Goal: Check status: Check status

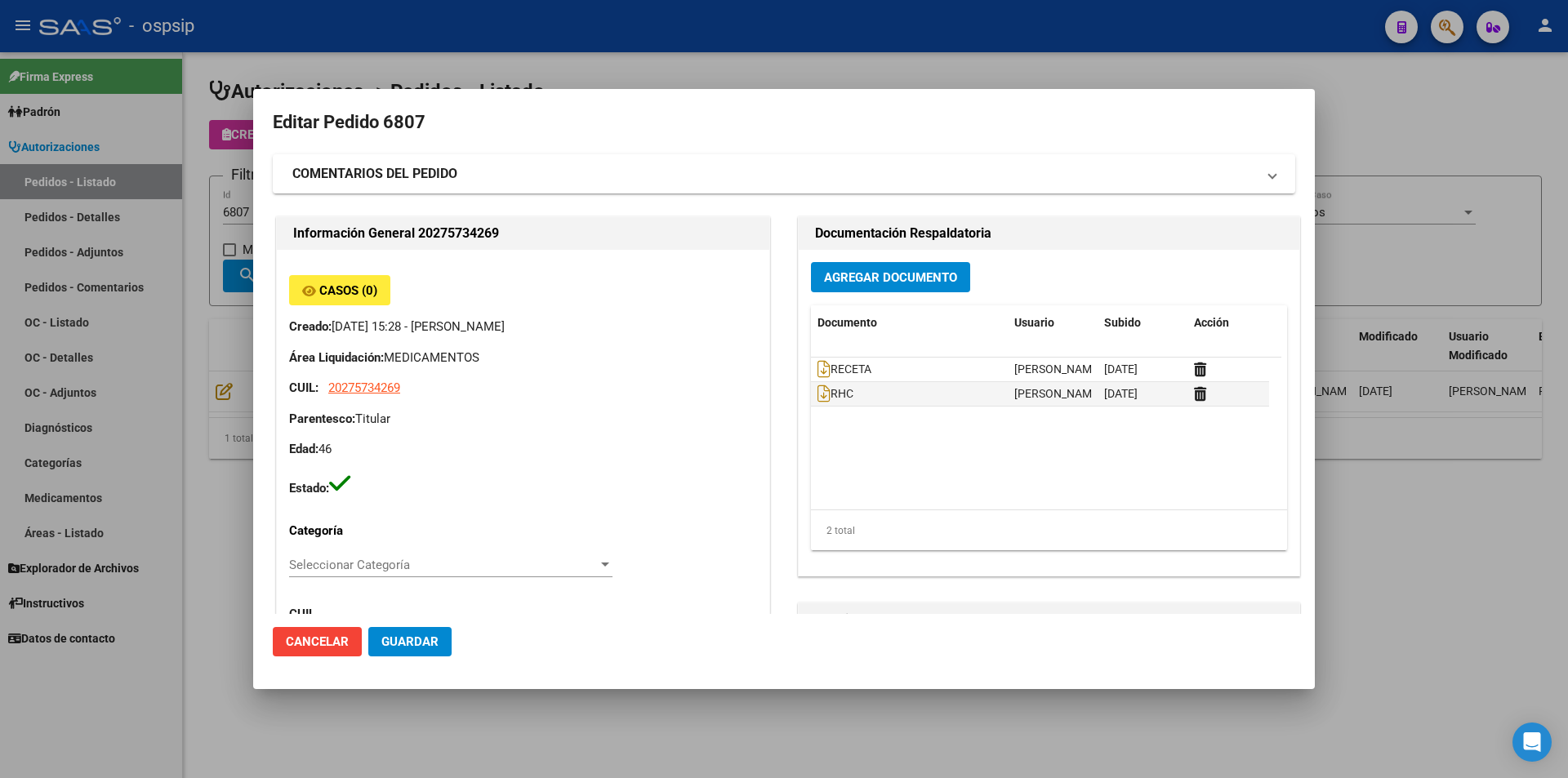
click at [200, 377] on div at bounding box center [784, 389] width 1568 height 778
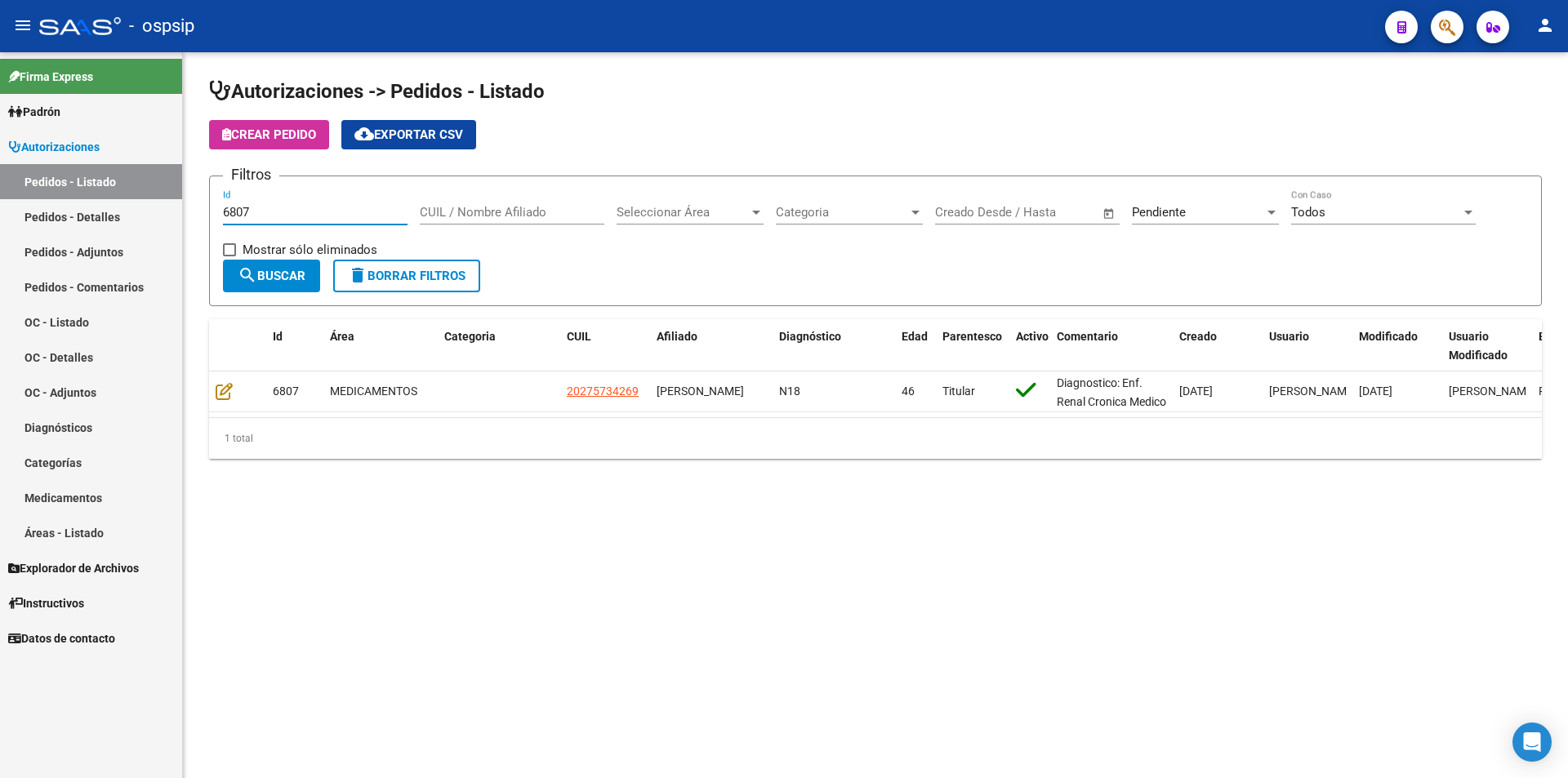
drag, startPoint x: 261, startPoint y: 215, endPoint x: 143, endPoint y: 208, distance: 118.2
click at [143, 208] on mat-sidenav-container "Firma Express Padrón Afiliados Empadronados Movimientos de Afiliados Padrón Ági…" at bounding box center [784, 416] width 1568 height 727
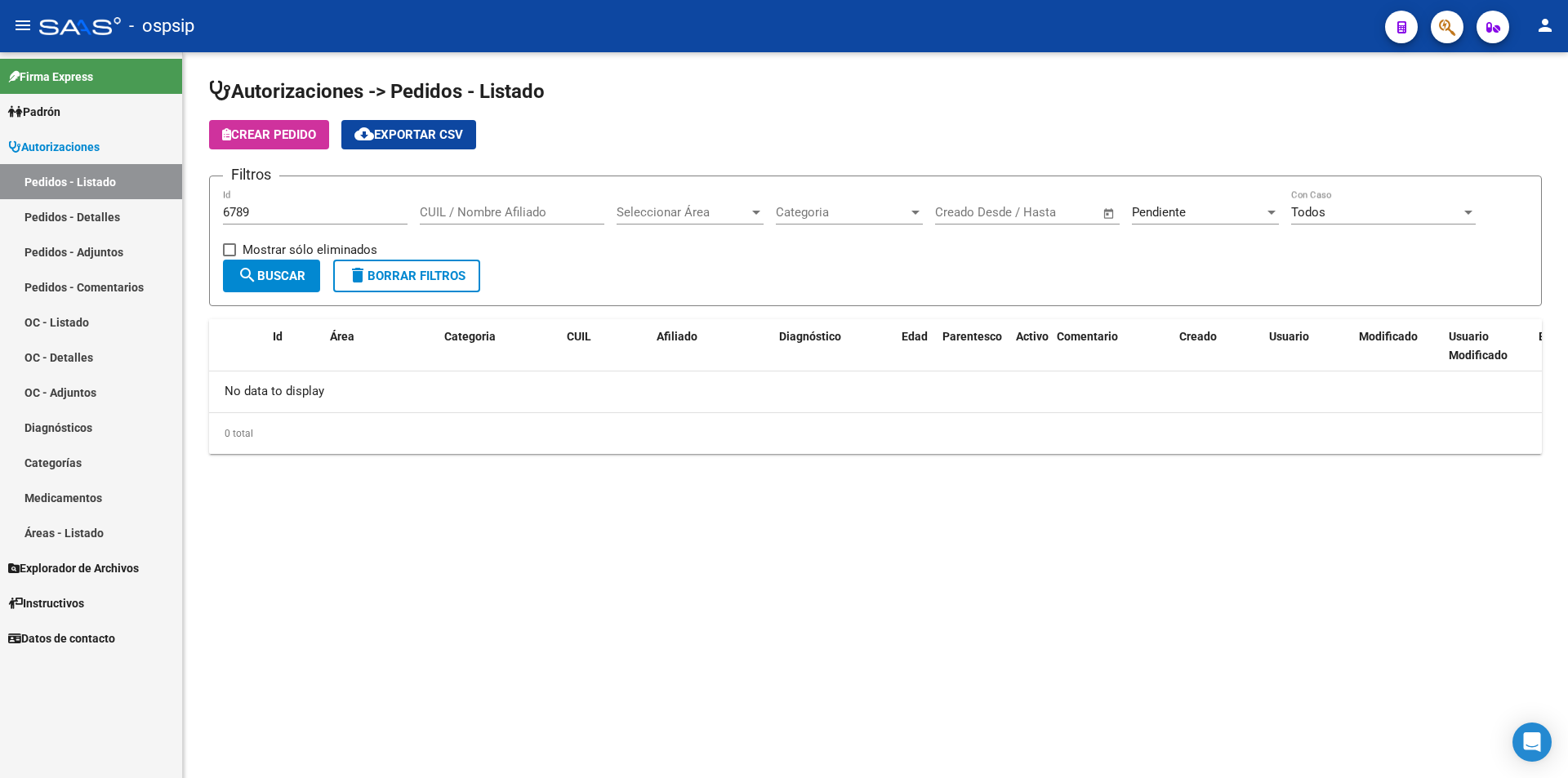
click at [1153, 202] on div "Pendiente Seleccionar Estado" at bounding box center [1206, 207] width 147 height 35
click at [1165, 179] on span "Completado" at bounding box center [1165, 176] width 67 height 15
click at [261, 281] on span "search Buscar" at bounding box center [271, 276] width 68 height 15
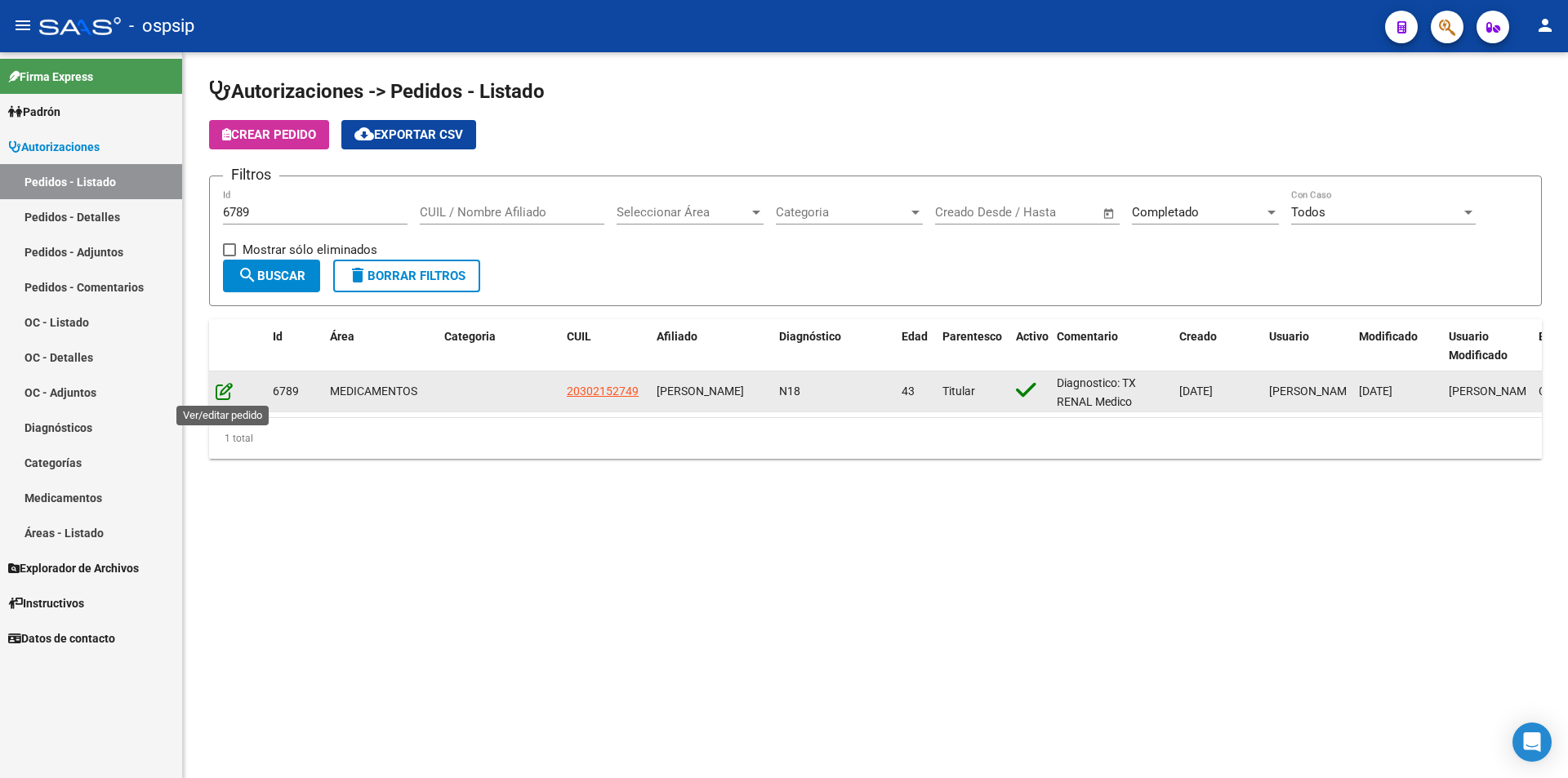
click at [224, 389] on icon at bounding box center [223, 392] width 17 height 18
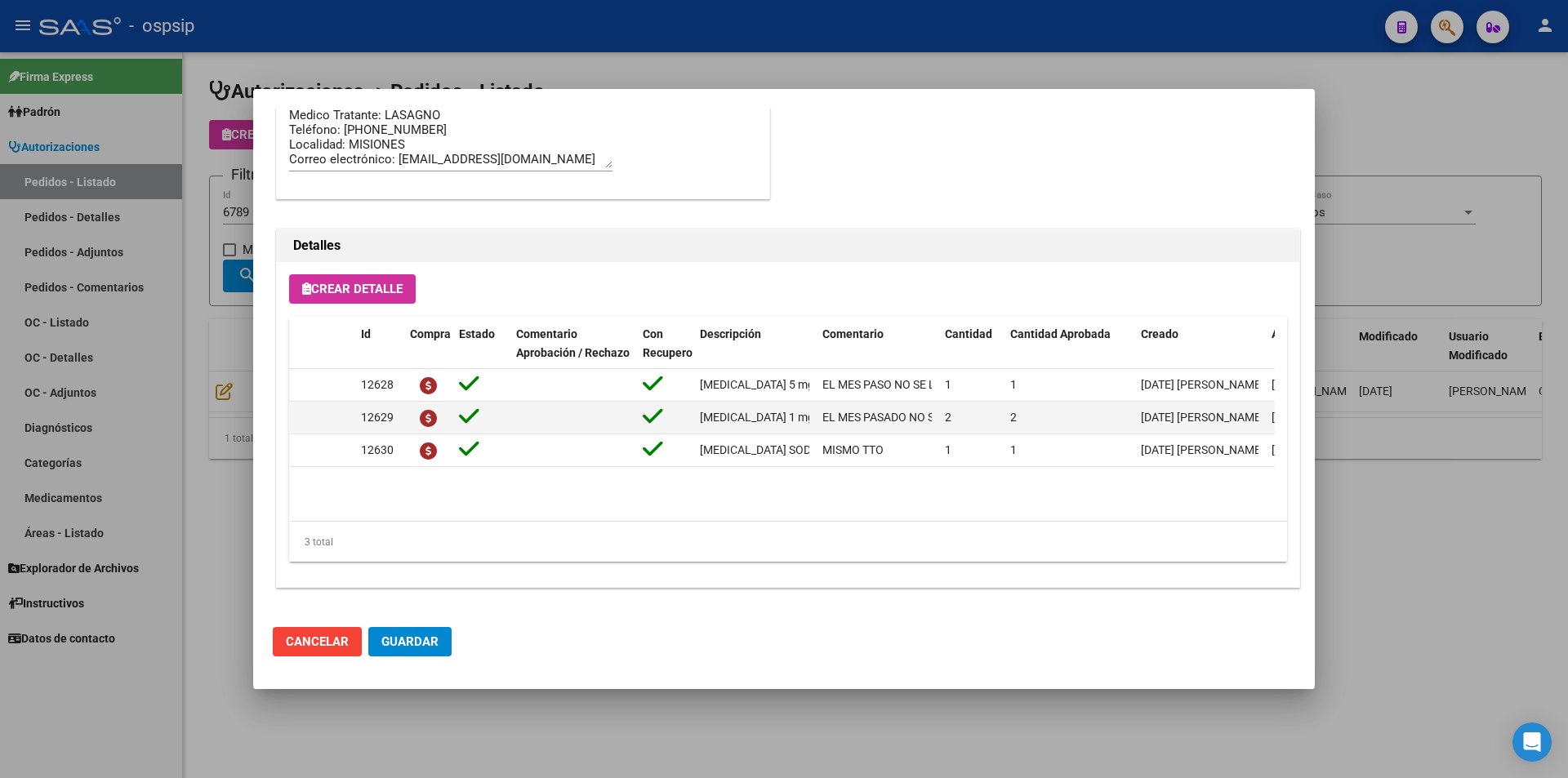
click at [160, 503] on div at bounding box center [784, 389] width 1568 height 778
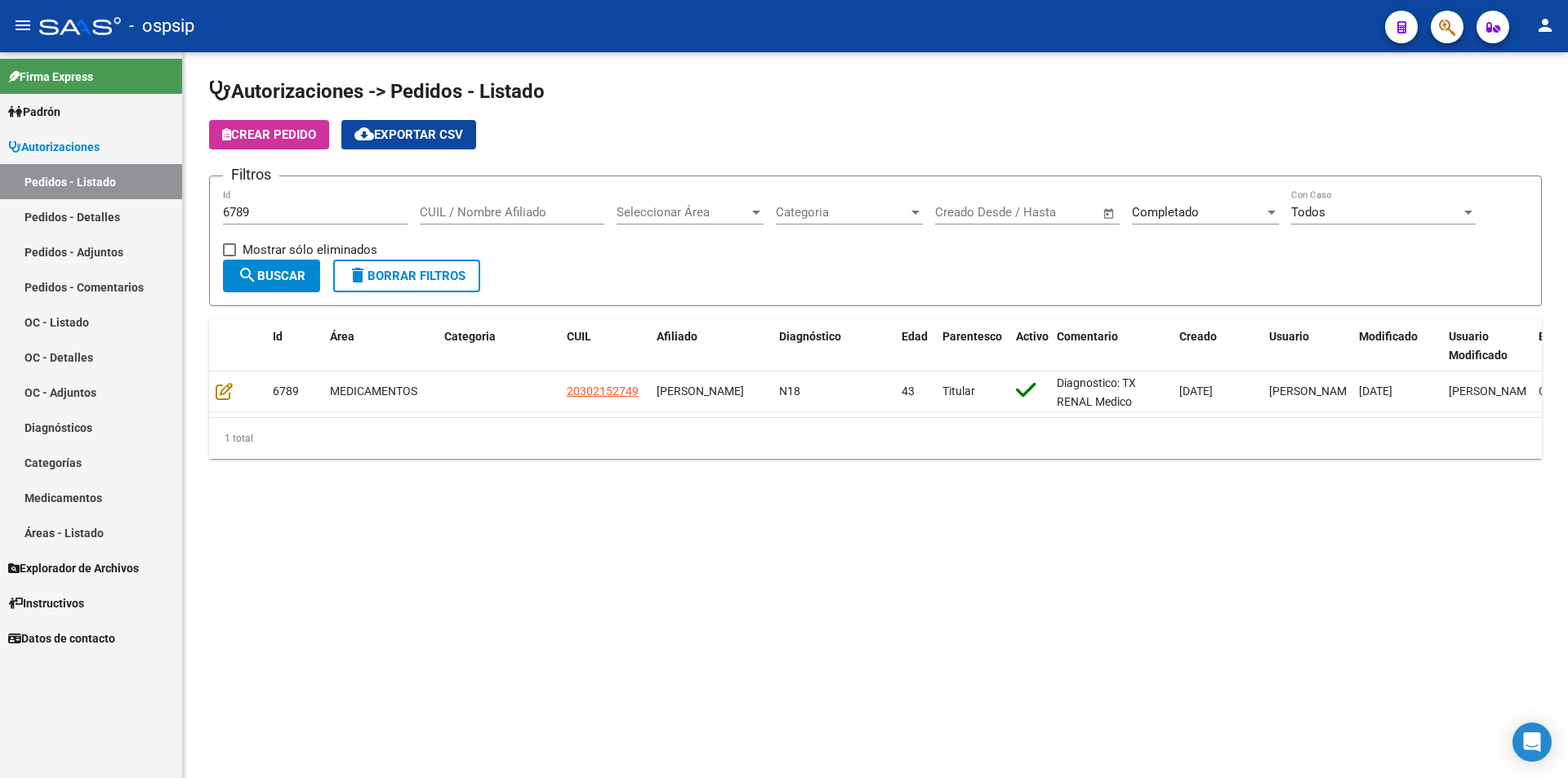
drag, startPoint x: 303, startPoint y: 200, endPoint x: 175, endPoint y: 205, distance: 128.1
click at [170, 205] on mat-sidenav-container "Firma Express Padrón Afiliados Empadronados Movimientos de Afiliados Padrón Ági…" at bounding box center [784, 416] width 1568 height 727
click at [292, 202] on div "6789 Id" at bounding box center [315, 207] width 185 height 35
click at [288, 215] on input "6789" at bounding box center [315, 212] width 185 height 15
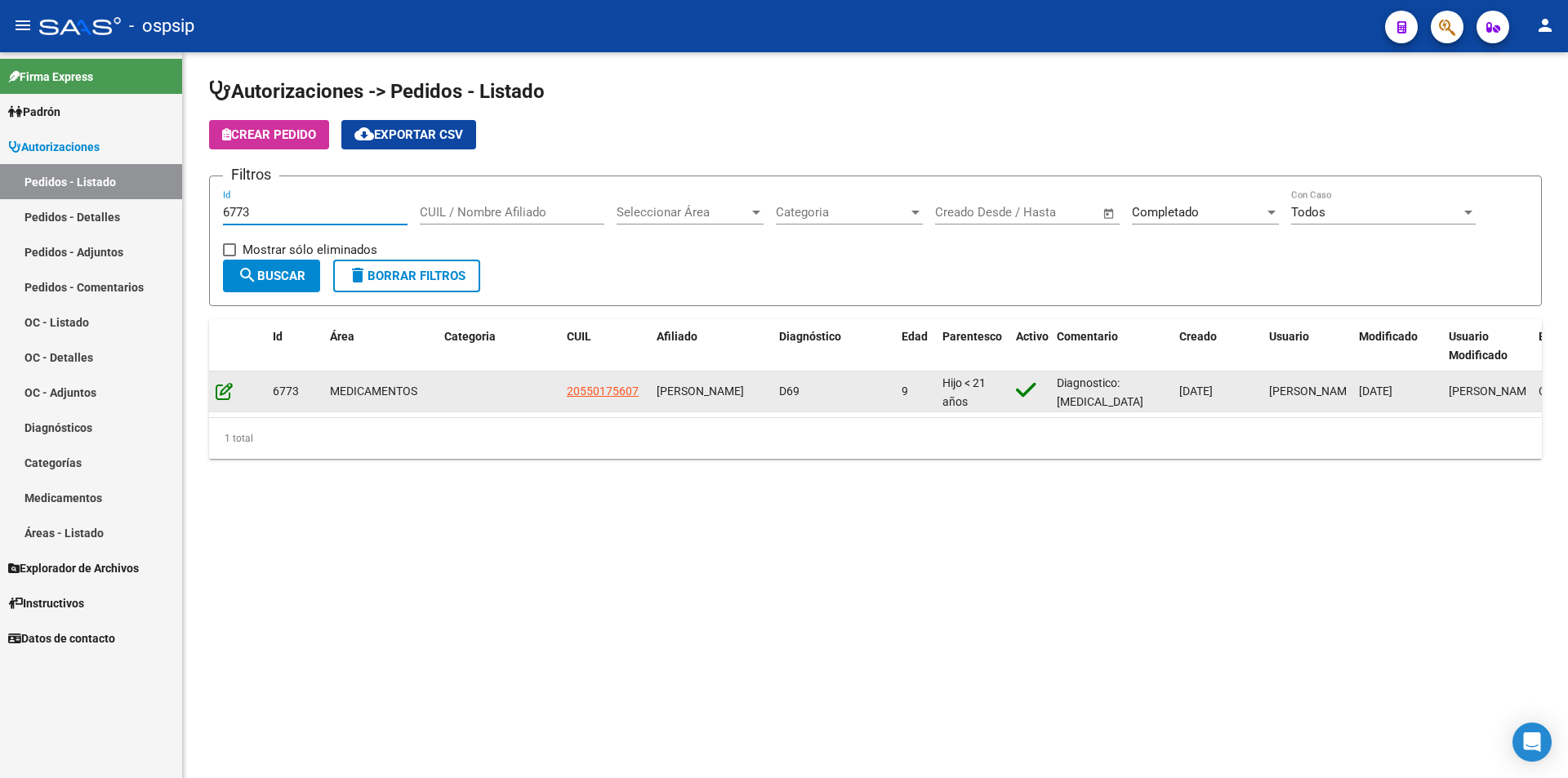
type input "6773"
click at [231, 383] on icon at bounding box center [223, 392] width 17 height 18
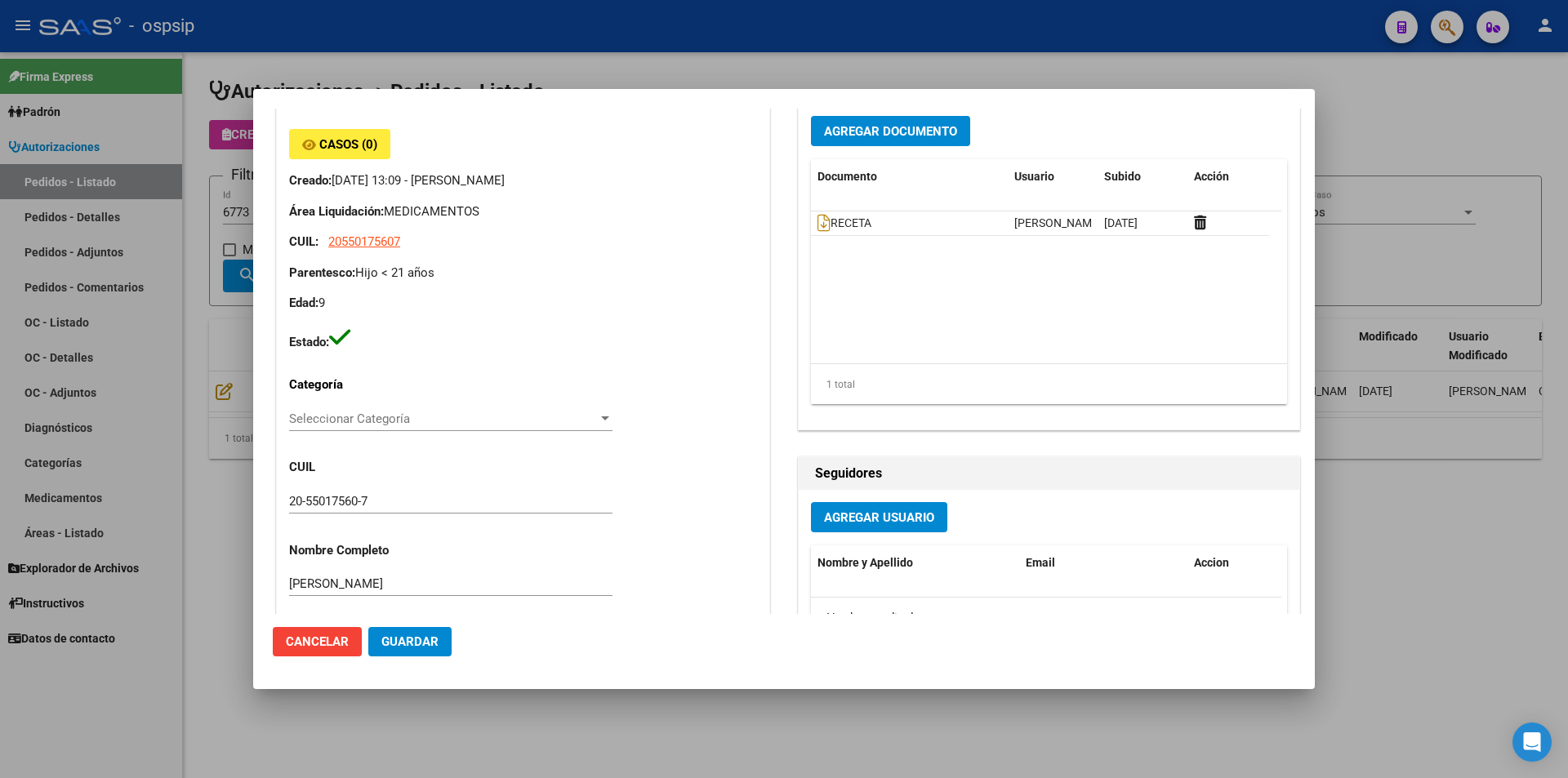
scroll to position [490, 0]
click at [321, 500] on input "20-55017560-7" at bounding box center [451, 500] width 324 height 15
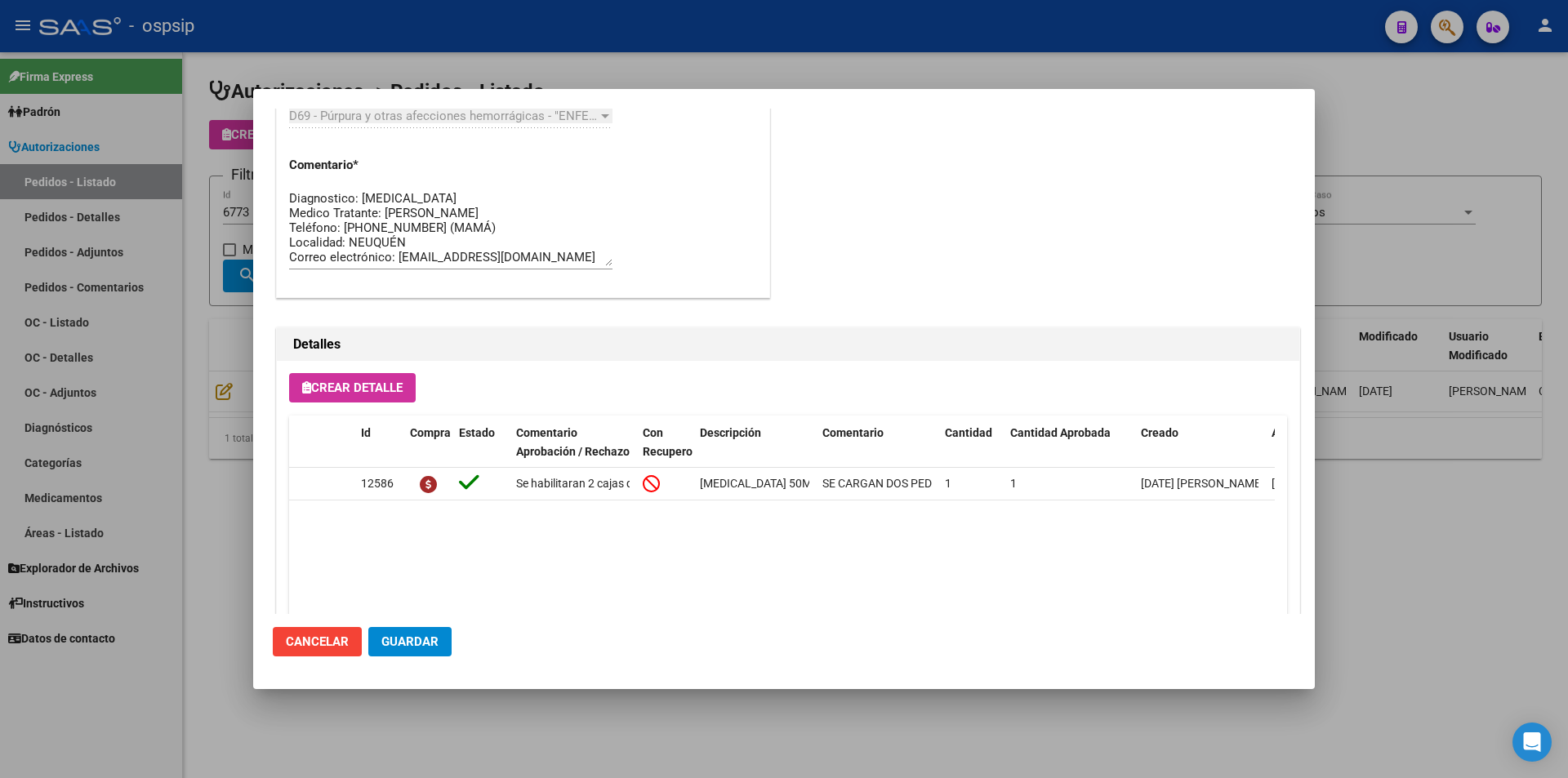
scroll to position [1387, 0]
